Goal: Communication & Community: Answer question/provide support

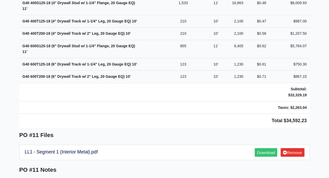
scroll to position [419, 0]
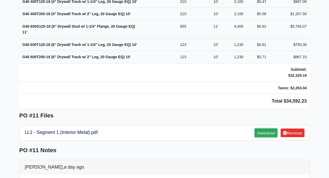
click at [266, 129] on link "Download" at bounding box center [266, 133] width 22 height 9
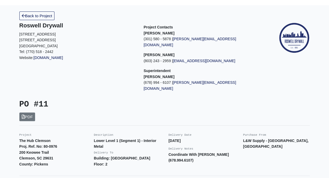
scroll to position [0, 0]
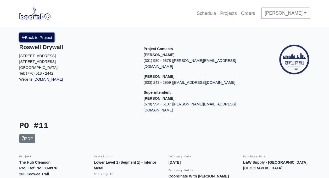
click at [40, 38] on link "Back to Project" at bounding box center [36, 37] width 35 height 9
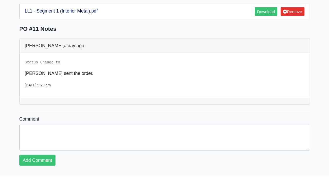
scroll to position [546, 0]
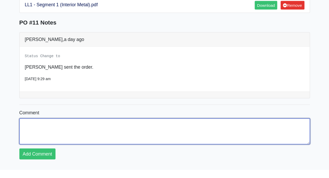
click at [102, 119] on textarea "Comment" at bounding box center [164, 132] width 290 height 26
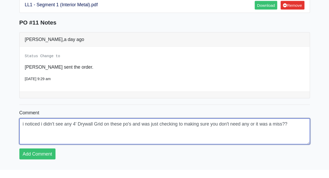
click at [24, 119] on textarea "i noticed i didn't see any 4' Drywall Grid on these po's and was just checking …" at bounding box center [164, 132] width 290 height 26
click at [103, 119] on textarea "I noticed i didn't see any 4' Drywall Grid on these po's and was just checking …" at bounding box center [164, 132] width 290 height 26
click at [161, 119] on textarea "I noticed i didn't see any 4' Drywall Grid to go with the 12' Main on these po'…" at bounding box center [164, 132] width 290 height 26
click at [27, 119] on textarea "I noticed i didn't see any 4' Drywall Grid to go with the 12' Main on all these…" at bounding box center [164, 132] width 290 height 26
click at [58, 119] on textarea "I noticed i didn't see any 4' Drywall Grid to go with the 12' Main on all these…" at bounding box center [164, 132] width 290 height 26
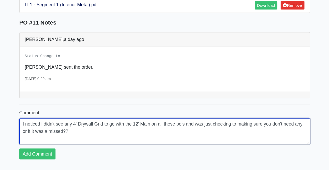
click at [74, 119] on textarea "I noticed i didn't see any 4' Drywall Grid to go with the 12' Main on all these…" at bounding box center [164, 132] width 290 height 26
type textarea "I noticed i didn't see any 4' Drywall Grid to go with the 12' Main on all these…"
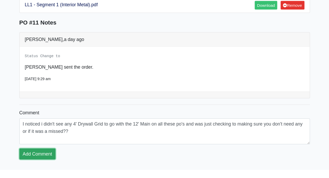
click at [38, 149] on link "Add Comment" at bounding box center [37, 154] width 36 height 11
